Goal: Information Seeking & Learning: Check status

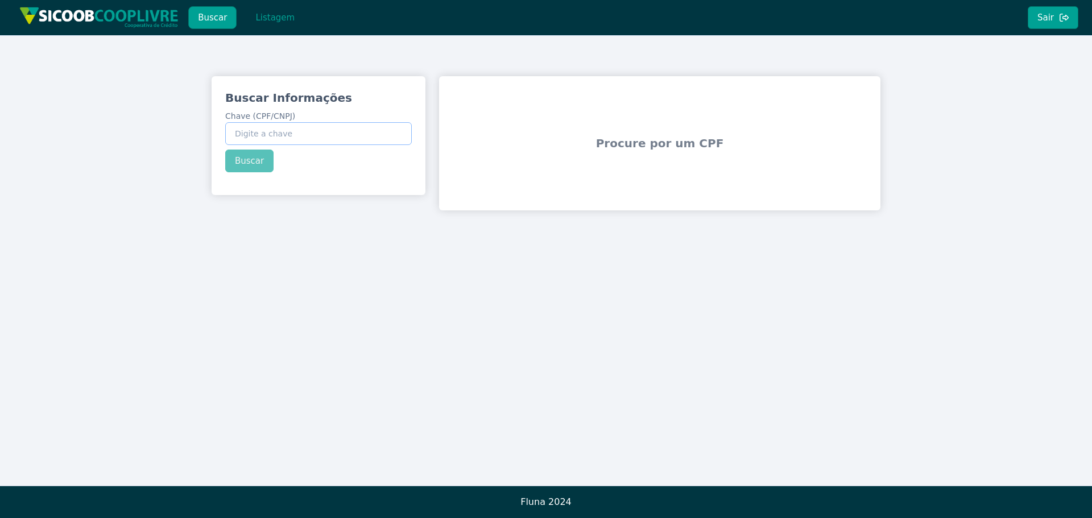
click at [285, 130] on input "Chave (CPF/CNPJ)" at bounding box center [318, 133] width 187 height 23
paste input "167.866.948-29"
type input "167.866.948-29"
click at [248, 164] on div "Buscar Informações Chave (CPF/CNPJ) 167.866.948-29 Buscar" at bounding box center [319, 131] width 214 height 110
click at [259, 160] on button "Buscar" at bounding box center [249, 161] width 48 height 23
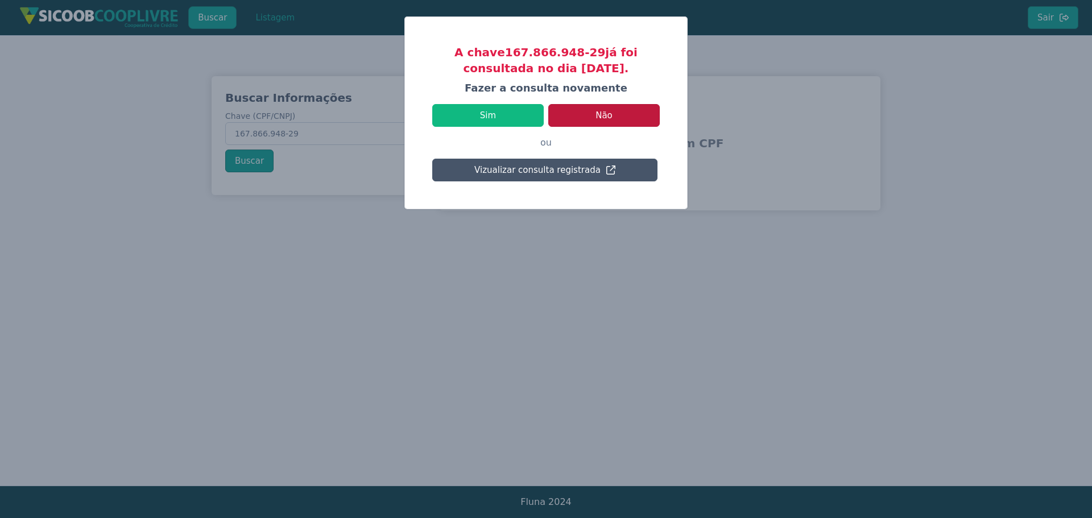
click at [597, 107] on button "Não" at bounding box center [603, 115] width 111 height 23
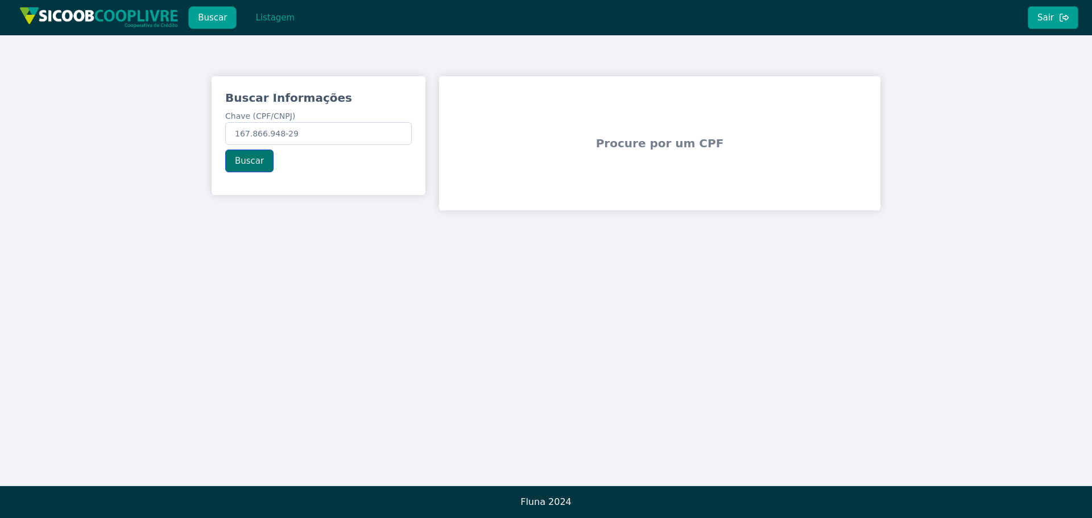
click at [259, 166] on button "Buscar" at bounding box center [249, 161] width 48 height 23
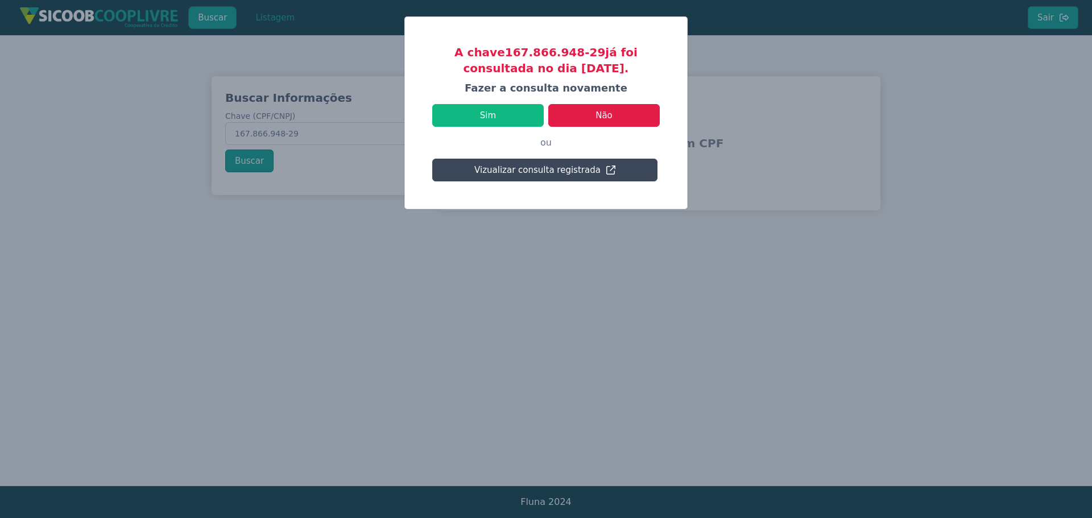
click at [540, 170] on button "Vizualizar consulta registrada" at bounding box center [544, 170] width 225 height 23
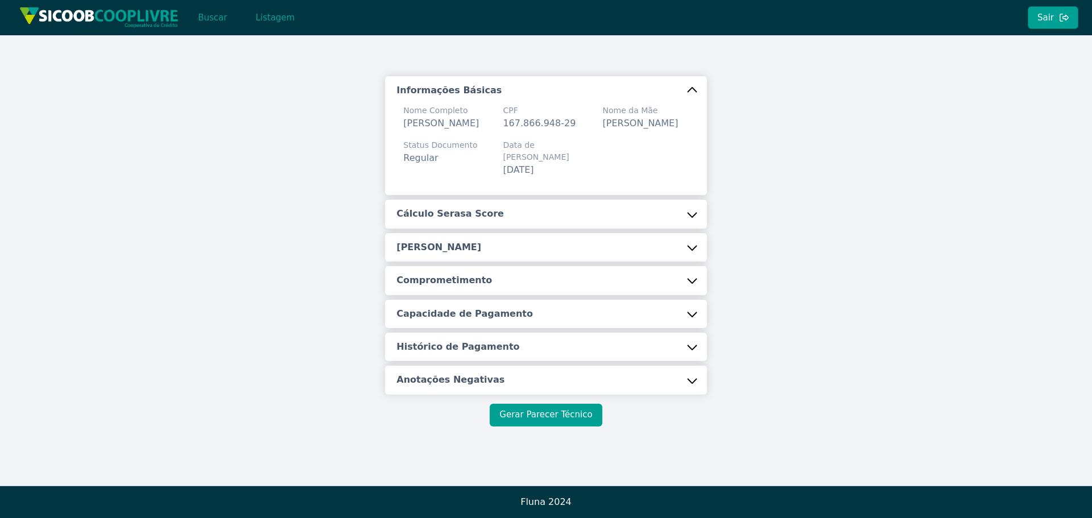
click at [564, 423] on button "Gerar Parecer Técnico" at bounding box center [546, 415] width 112 height 23
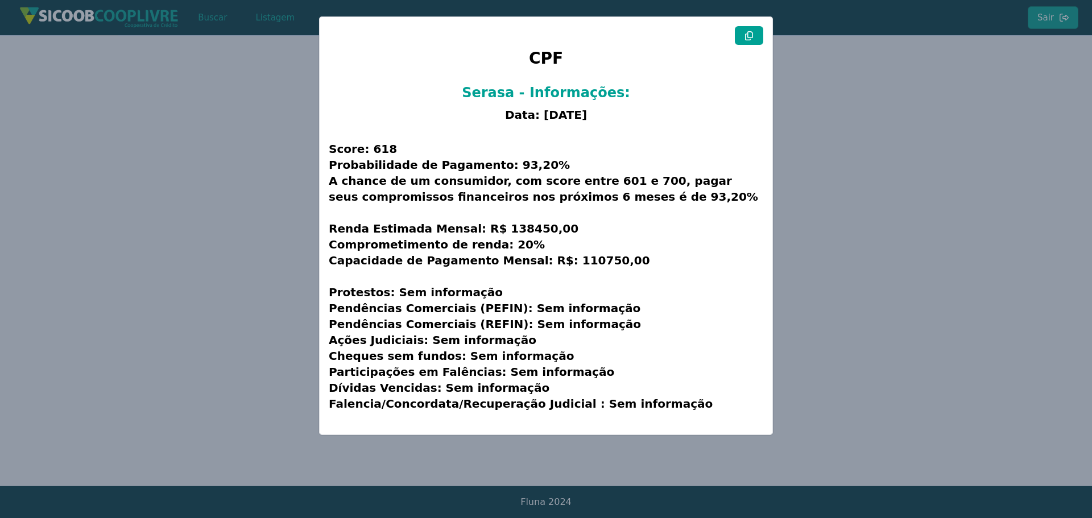
click at [749, 40] on icon at bounding box center [749, 35] width 8 height 9
click at [842, 134] on modal-container "CPF Serasa - Informações: Data: [DATE] Score: 618 Probabilidade de Pagamento: 9…" at bounding box center [546, 259] width 1092 height 518
